Goal: Transaction & Acquisition: Purchase product/service

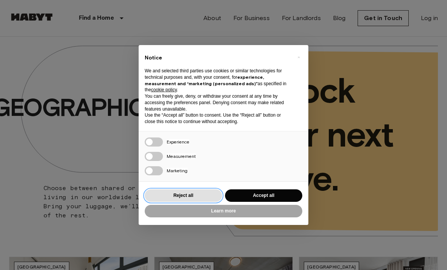
click at [197, 195] on button "Reject all" at bounding box center [183, 195] width 77 height 12
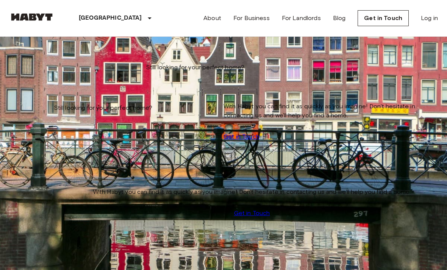
click at [82, 128] on img at bounding box center [223, 246] width 428 height 285
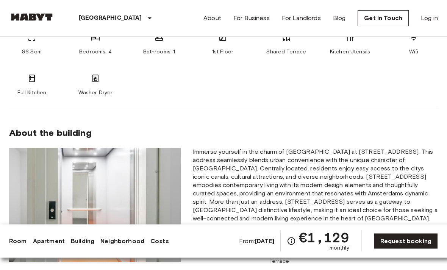
scroll to position [356, 0]
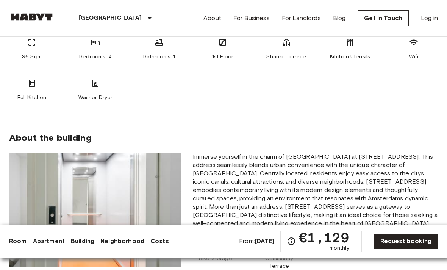
click at [429, 22] on link "Log in" at bounding box center [428, 18] width 17 height 9
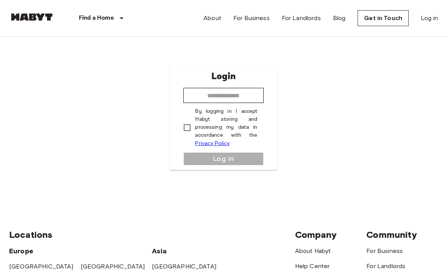
click at [41, 16] on img at bounding box center [31, 17] width 45 height 8
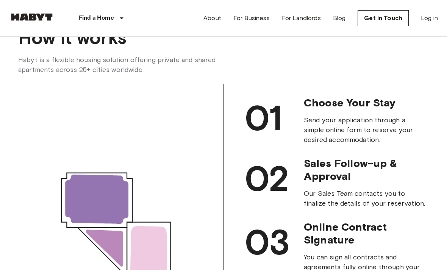
scroll to position [629, 0]
